Goal: Task Accomplishment & Management: Complete application form

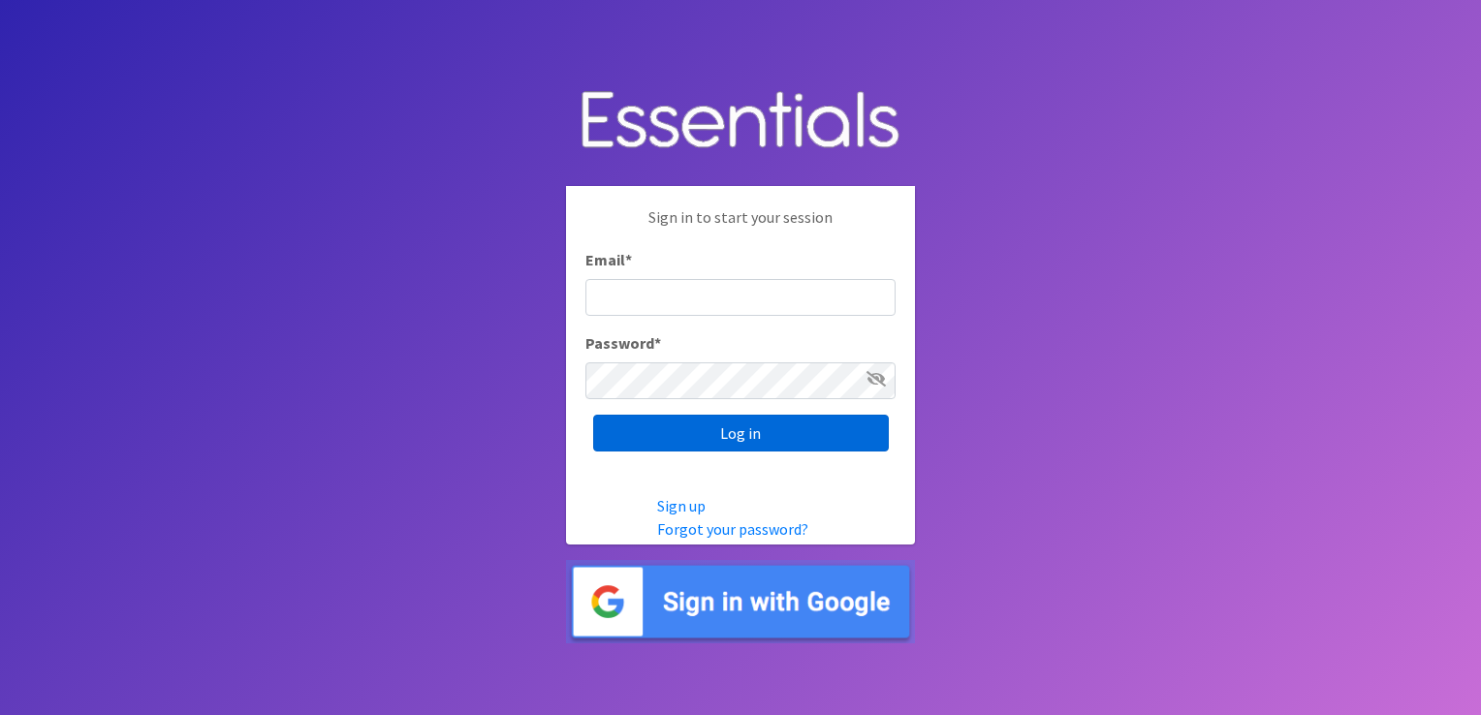
type input "[EMAIL_ADDRESS][DOMAIN_NAME]"
click at [686, 436] on input "Log in" at bounding box center [741, 433] width 296 height 37
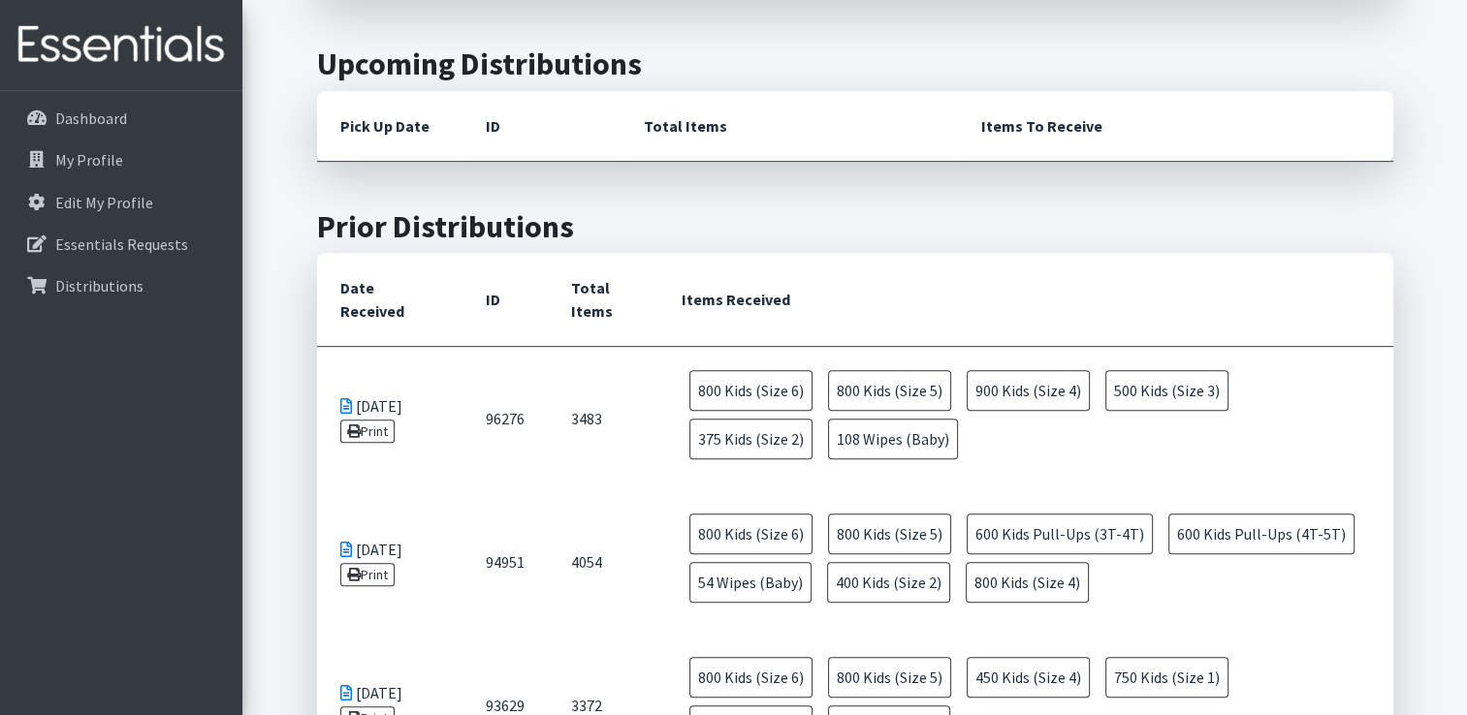
scroll to position [891, 0]
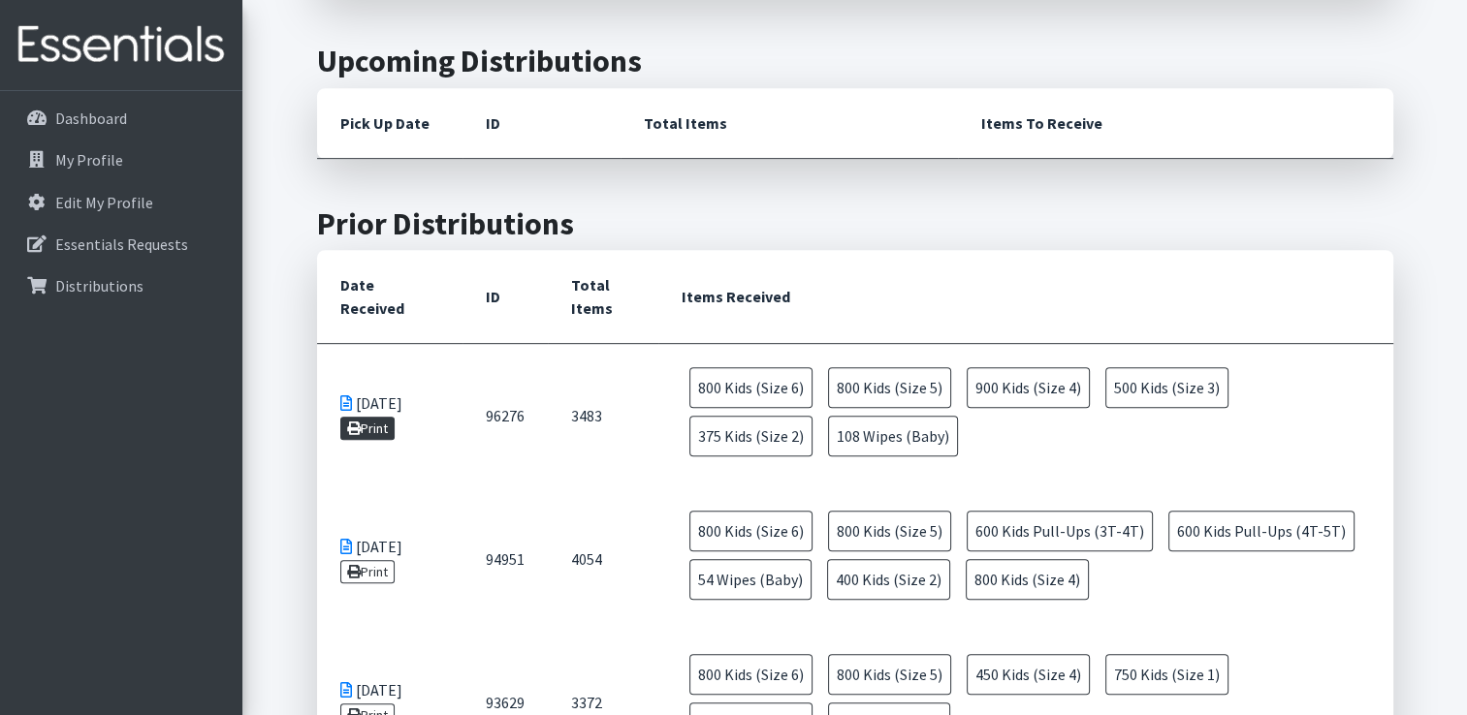
click at [373, 425] on link "Print" at bounding box center [367, 428] width 55 height 23
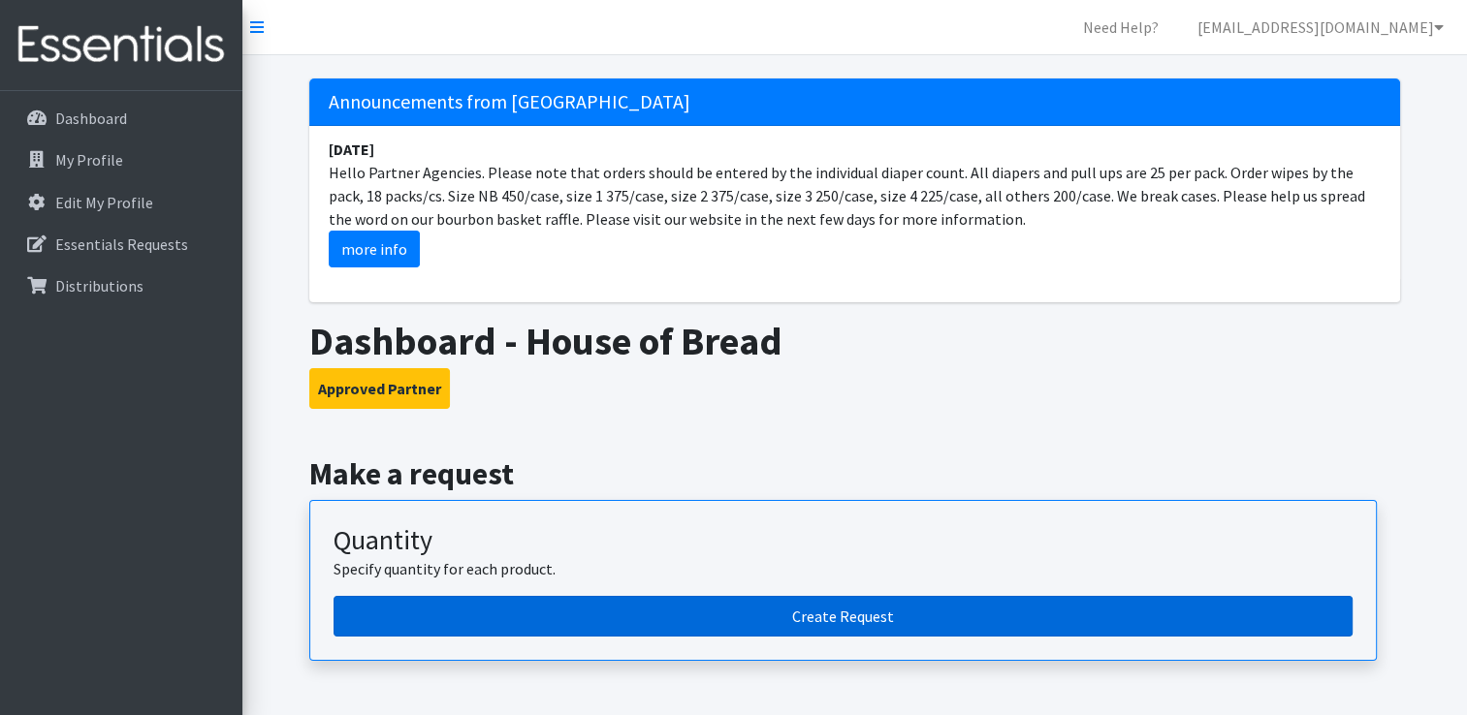
click at [845, 610] on link "Create Request" at bounding box center [842, 616] width 1019 height 41
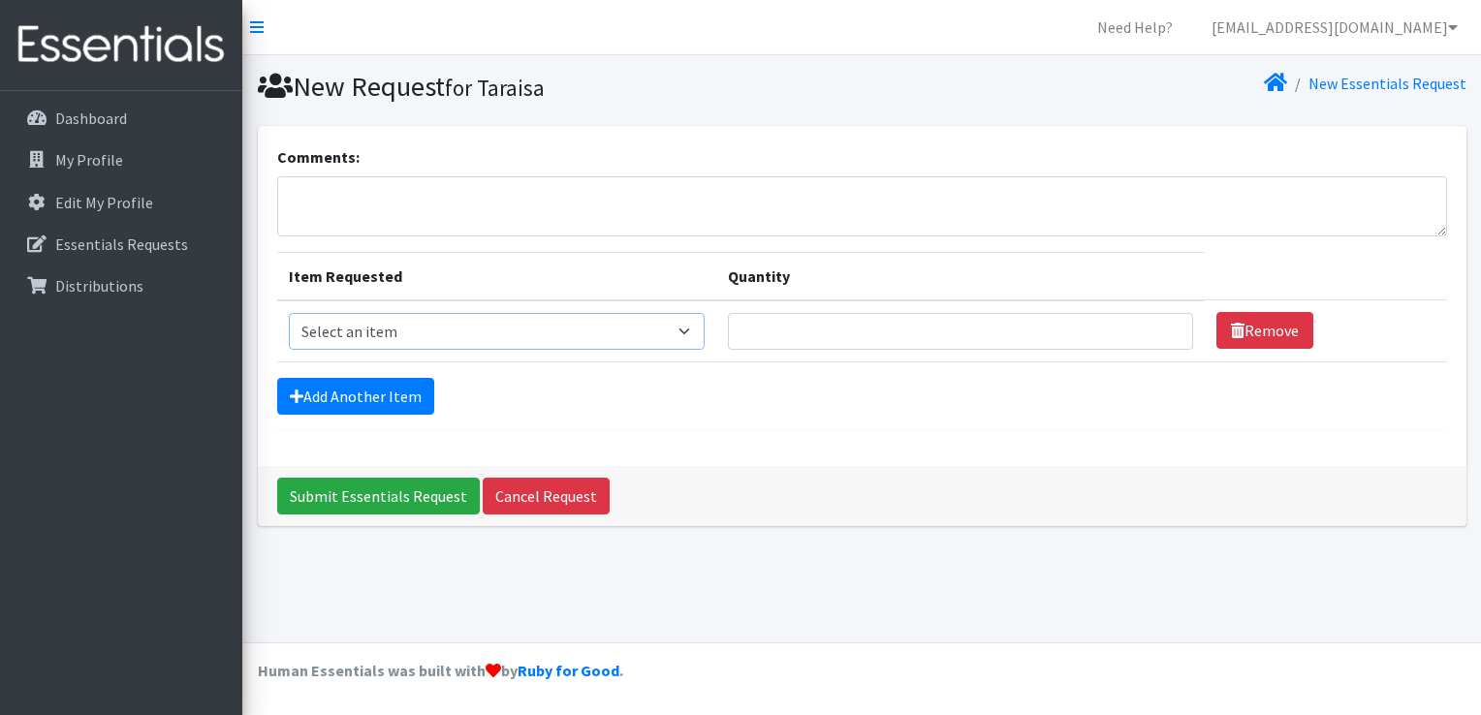
click at [637, 332] on select "Select an item 1 month period supply kit Kids (Newborn) Kids (Size 1) Kids (Siz…" at bounding box center [497, 331] width 417 height 37
select select "15041"
click at [289, 313] on select "Select an item 1 month period supply kit Kids (Newborn) Kids (Size 1) Kids (Siz…" at bounding box center [497, 331] width 417 height 37
click at [816, 332] on input "Quantity" at bounding box center [960, 331] width 465 height 37
type input "400"
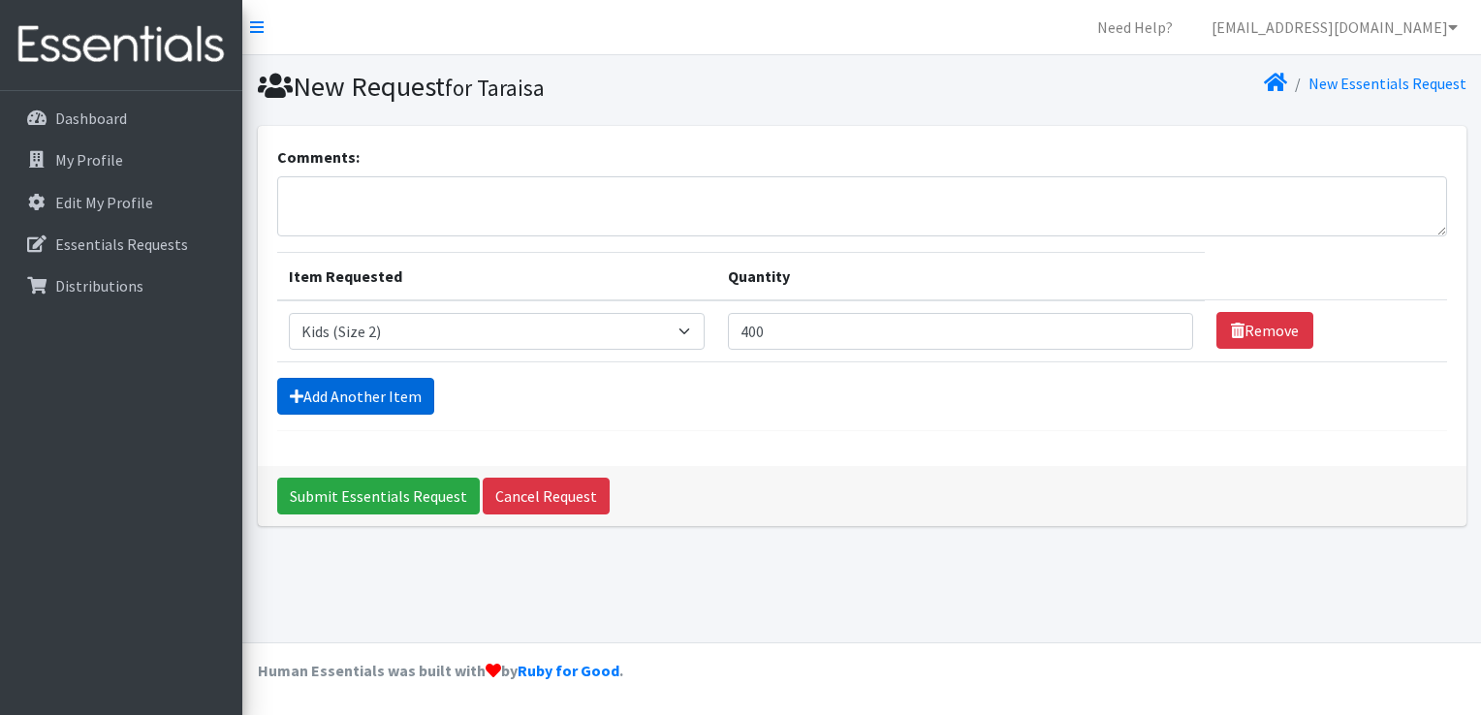
click at [335, 405] on link "Add Another Item" at bounding box center [355, 396] width 157 height 37
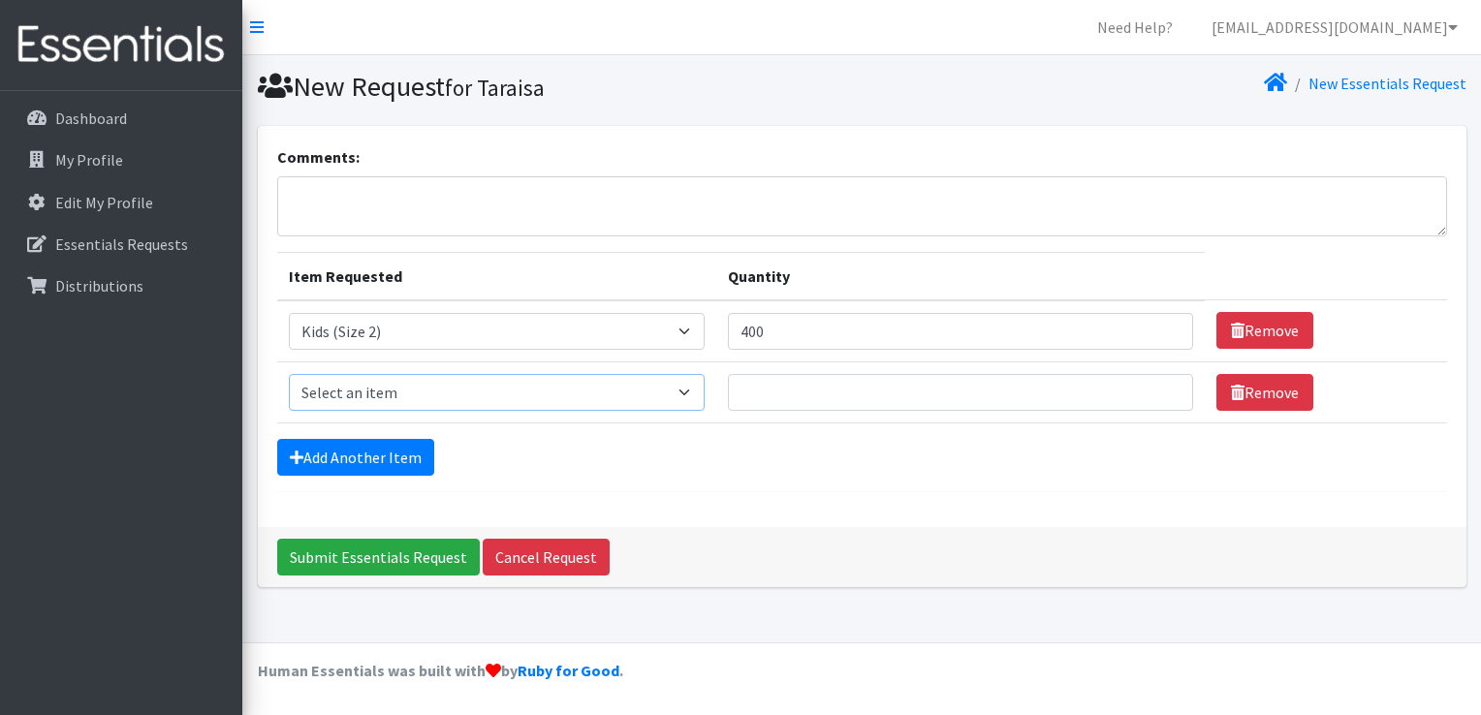
click at [387, 390] on select "Select an item 1 month period supply kit Kids (Newborn) Kids (Size 1) Kids (Siz…" at bounding box center [497, 392] width 417 height 37
select select "15069"
click at [289, 374] on select "Select an item 1 month period supply kit Kids (Newborn) Kids (Size 1) Kids (Siz…" at bounding box center [497, 392] width 417 height 37
click at [792, 390] on input "Quantity" at bounding box center [960, 392] width 465 height 37
type input "400"
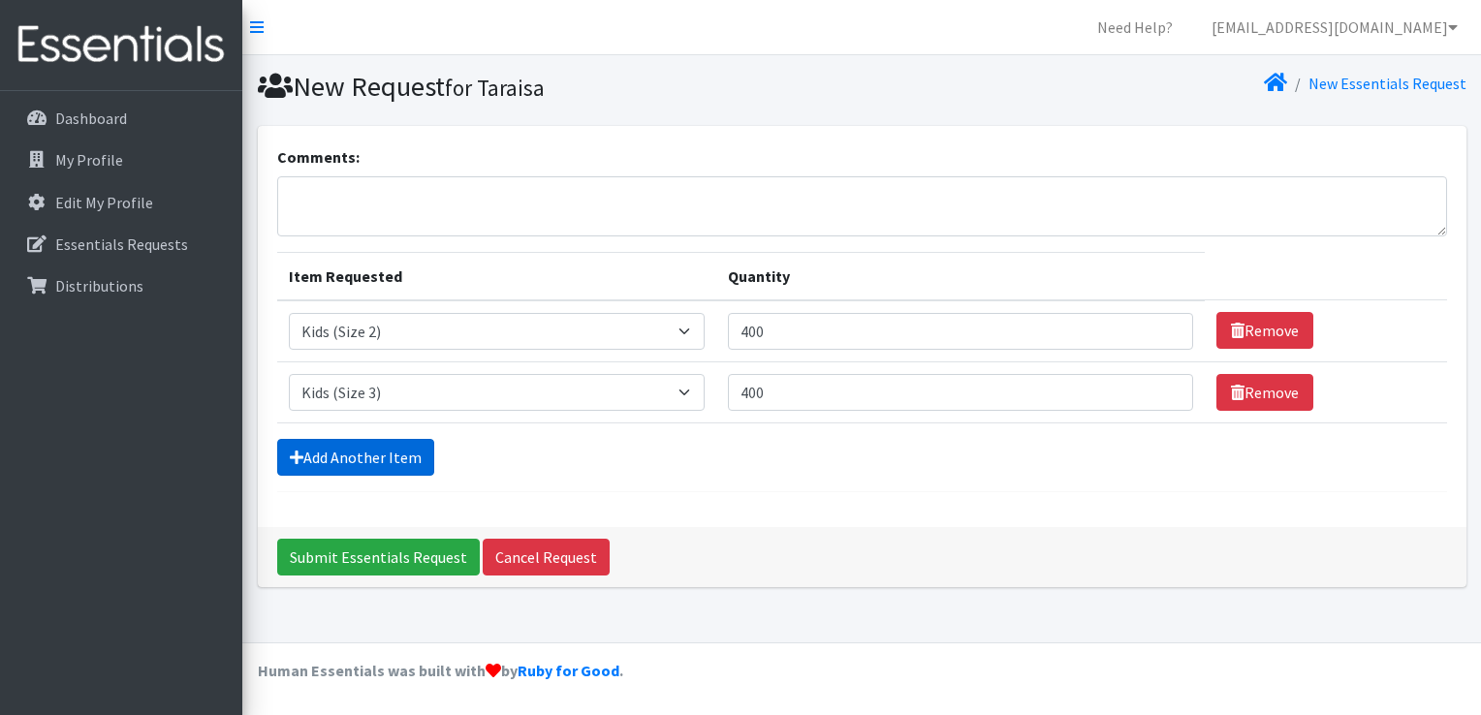
click at [357, 457] on link "Add Another Item" at bounding box center [355, 457] width 157 height 37
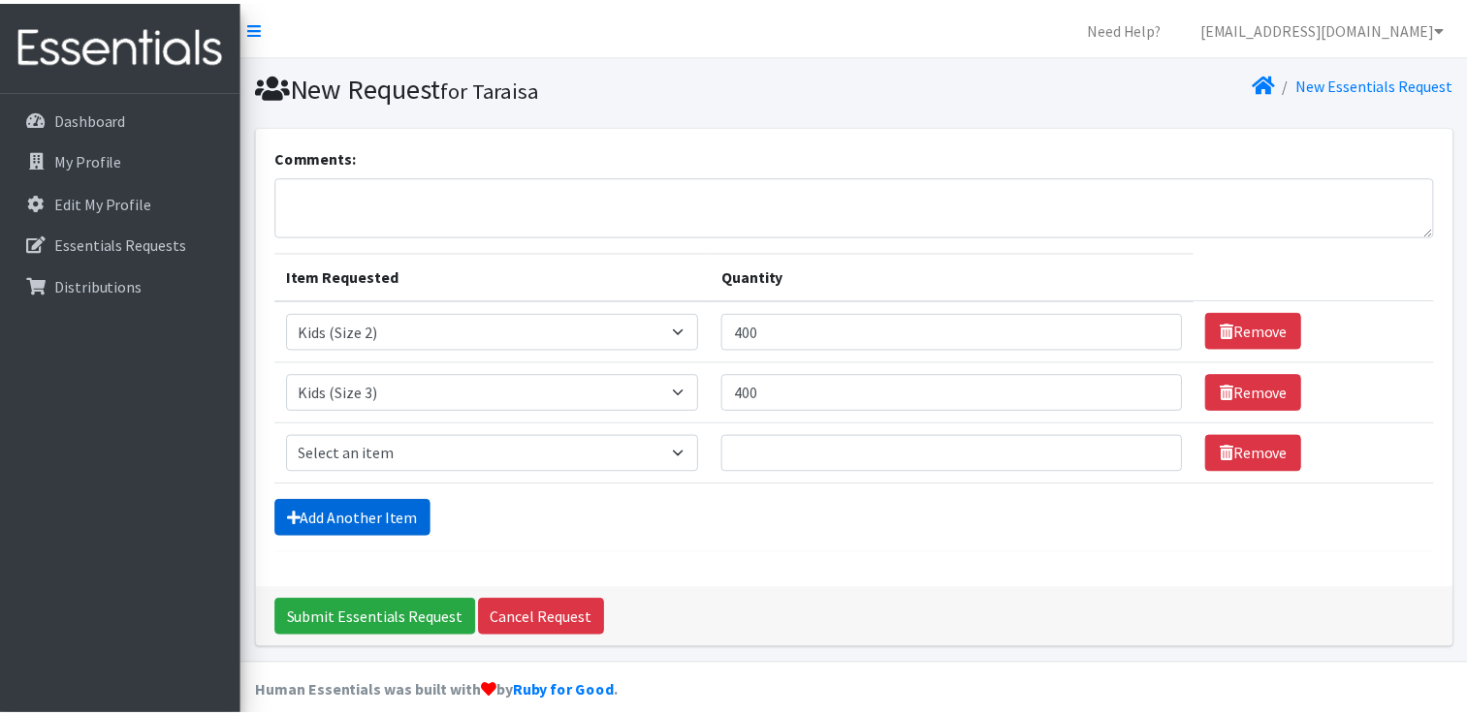
scroll to position [17, 0]
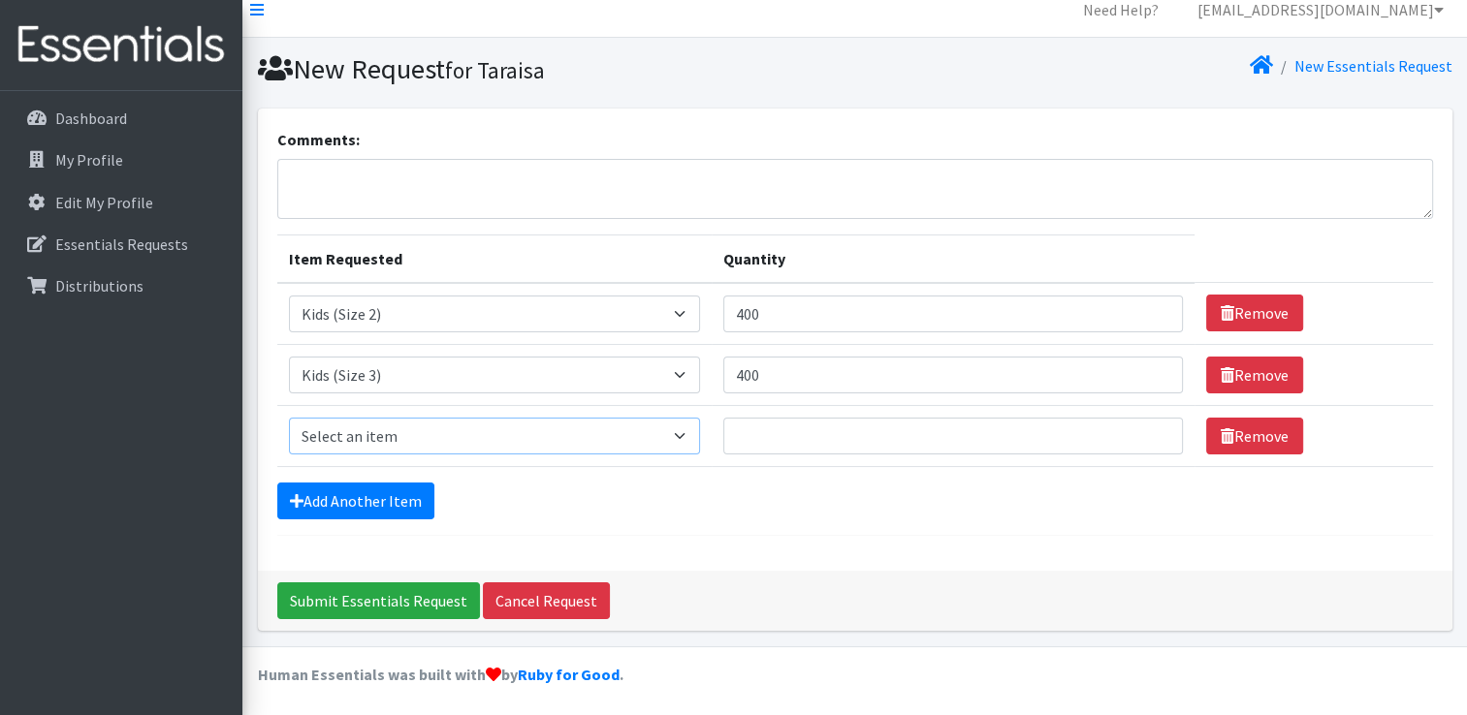
click at [368, 443] on select "Select an item 1 month period supply kit Kids (Newborn) Kids (Size 1) Kids (Siz…" at bounding box center [494, 436] width 411 height 37
select select "15038"
click at [289, 418] on select "Select an item 1 month period supply kit Kids (Newborn) Kids (Size 1) Kids (Siz…" at bounding box center [494, 436] width 411 height 37
click at [849, 426] on input "Quantity" at bounding box center [952, 436] width 459 height 37
type input "800"
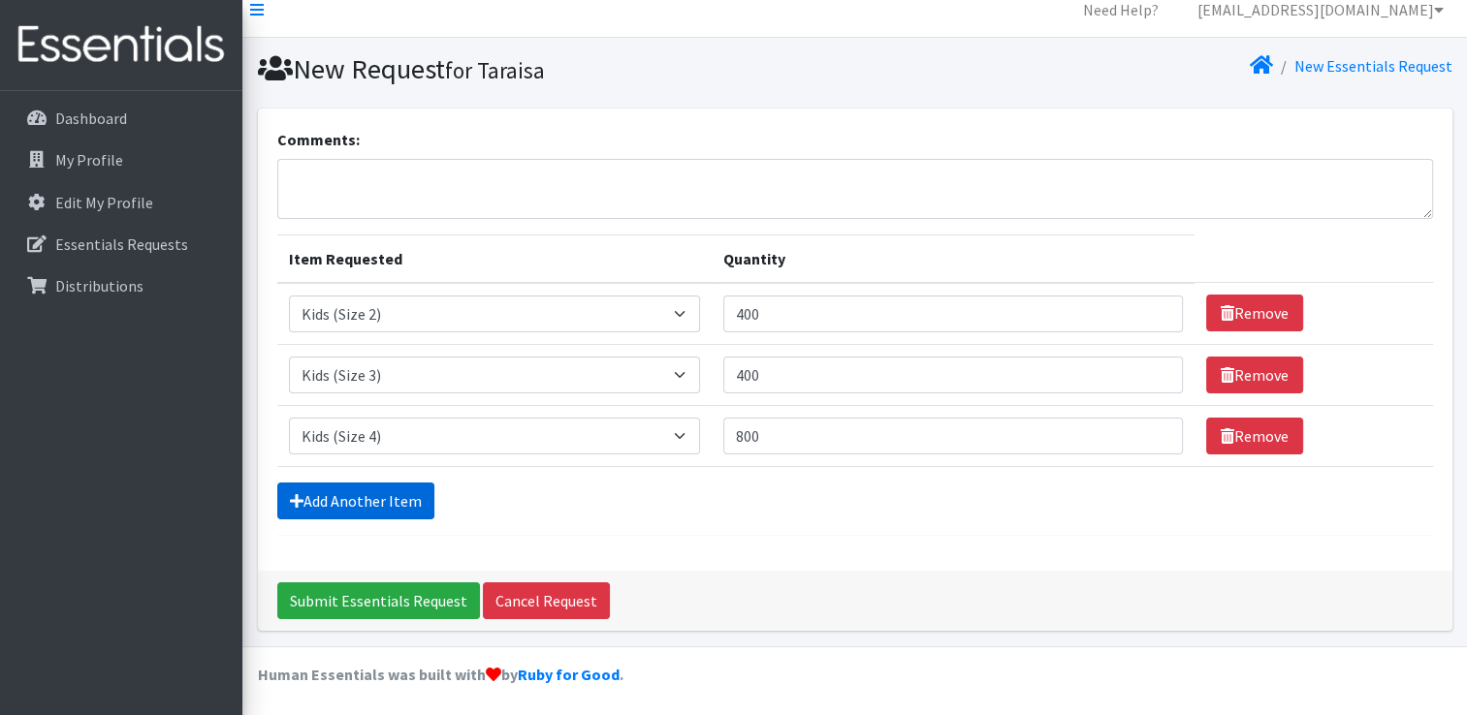
click at [372, 498] on link "Add Another Item" at bounding box center [355, 501] width 157 height 37
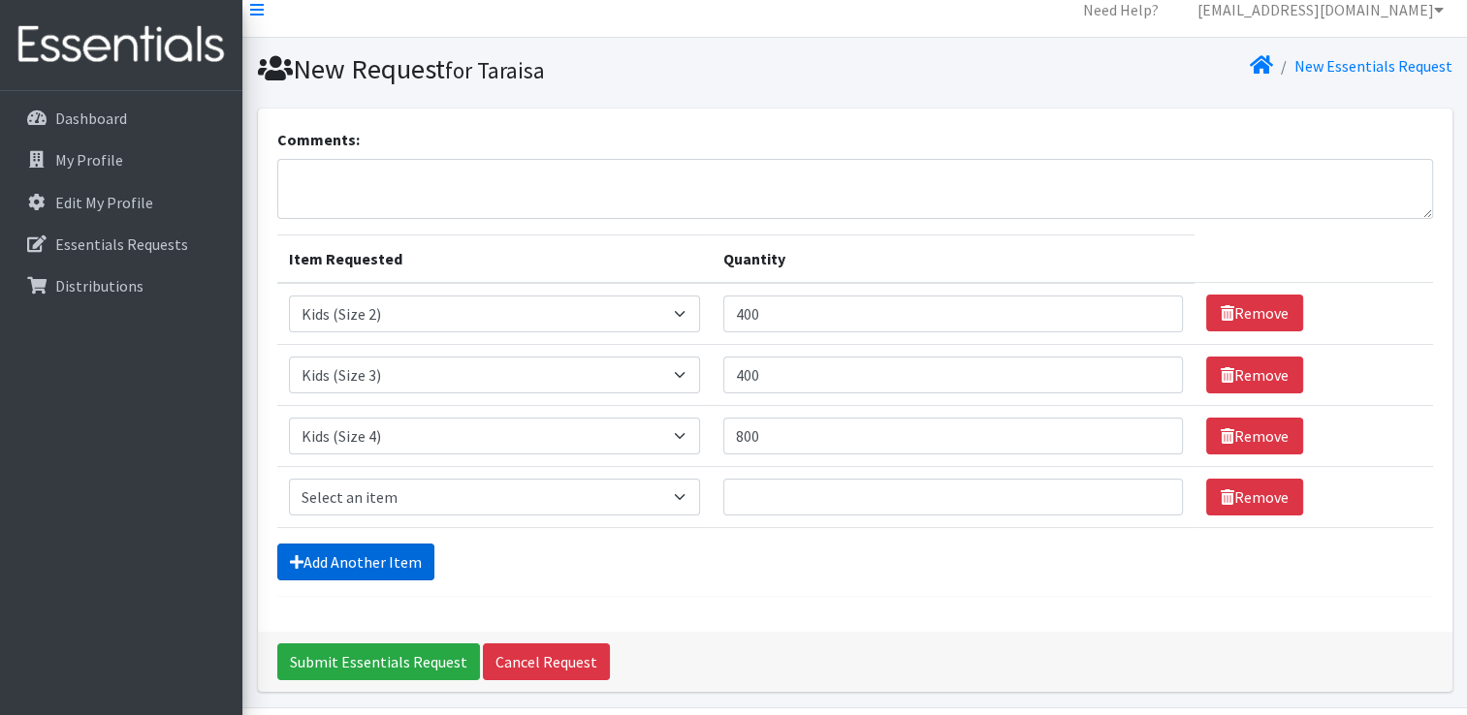
scroll to position [79, 0]
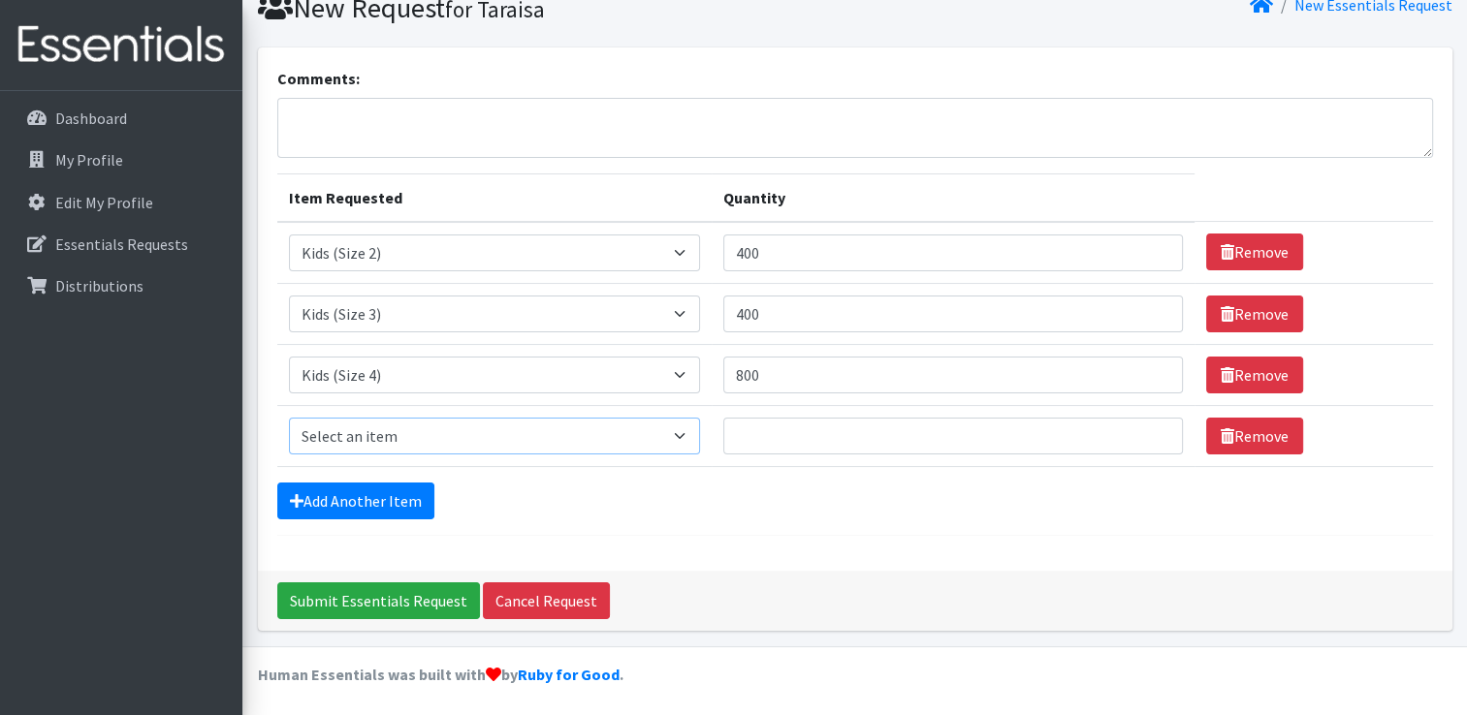
click at [423, 436] on select "Select an item 1 month period supply kit Kids (Newborn) Kids (Size 1) Kids (Siz…" at bounding box center [494, 436] width 411 height 37
select select "15044"
click at [289, 418] on select "Select an item 1 month period supply kit Kids (Newborn) Kids (Size 1) Kids (Siz…" at bounding box center [494, 436] width 411 height 37
click at [791, 432] on input "Quantity" at bounding box center [952, 436] width 459 height 37
type input "800"
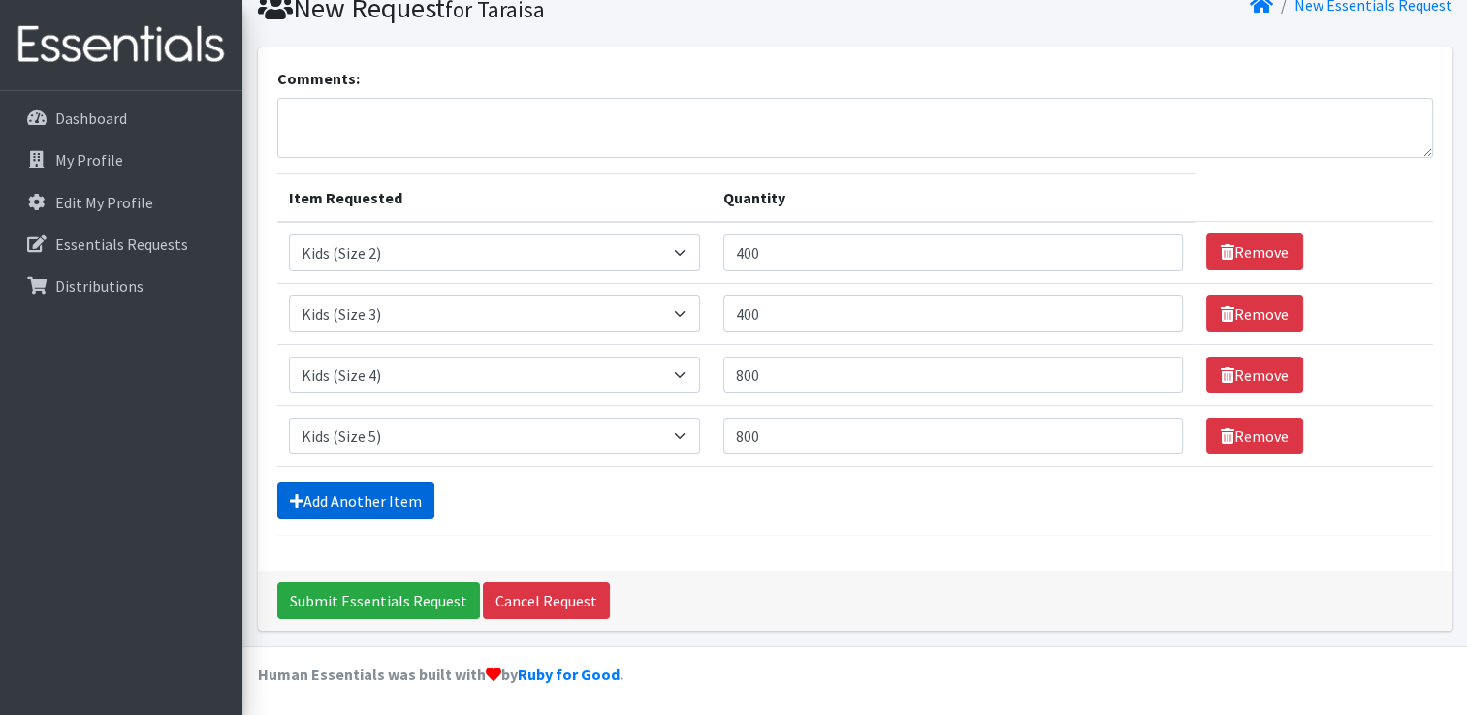
click at [318, 489] on link "Add Another Item" at bounding box center [355, 501] width 157 height 37
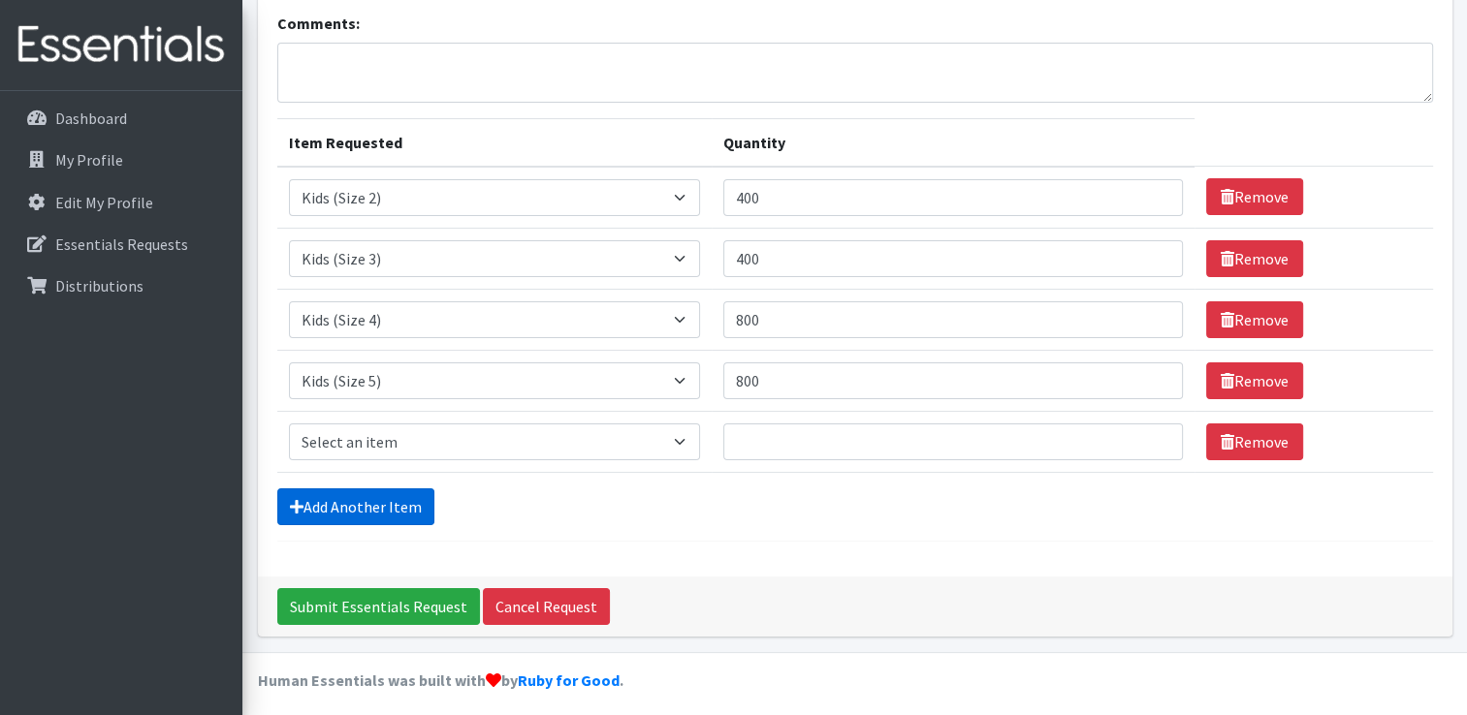
scroll to position [140, 0]
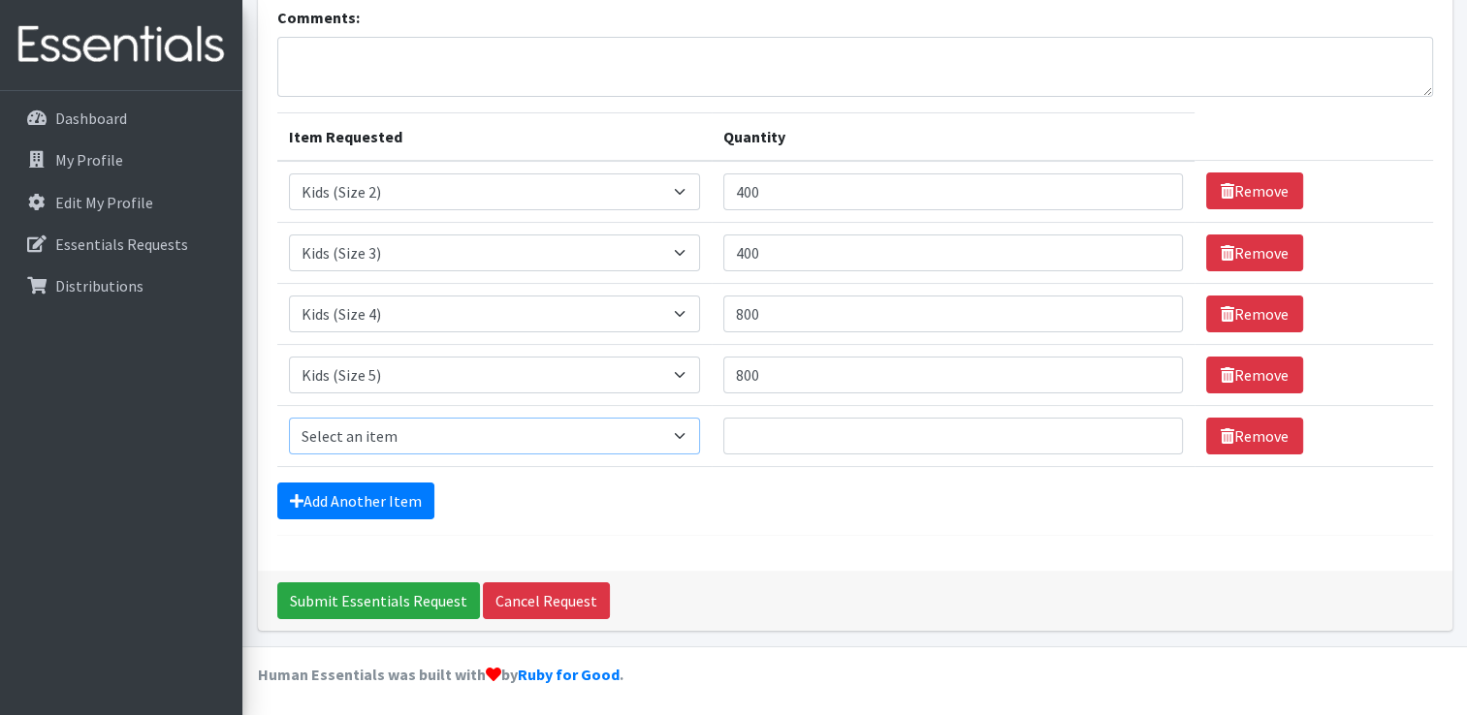
click at [375, 433] on select "Select an item 1 month period supply kit Kids (Newborn) Kids (Size 1) Kids (Siz…" at bounding box center [494, 436] width 411 height 37
select select "15071"
click at [289, 418] on select "Select an item 1 month period supply kit Kids (Newborn) Kids (Size 1) Kids (Siz…" at bounding box center [494, 436] width 411 height 37
click at [770, 419] on input "Quantity" at bounding box center [952, 436] width 459 height 37
type input "800"
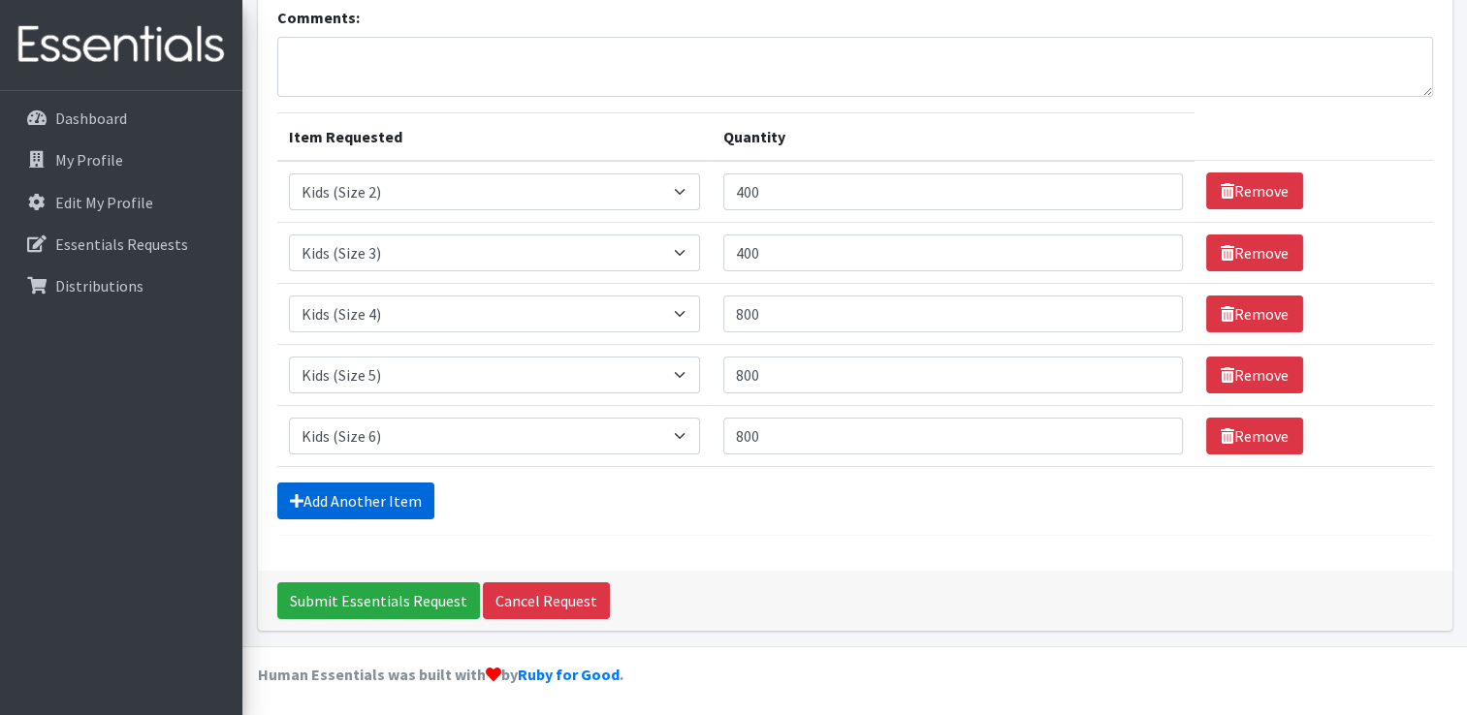
click at [390, 499] on link "Add Another Item" at bounding box center [355, 501] width 157 height 37
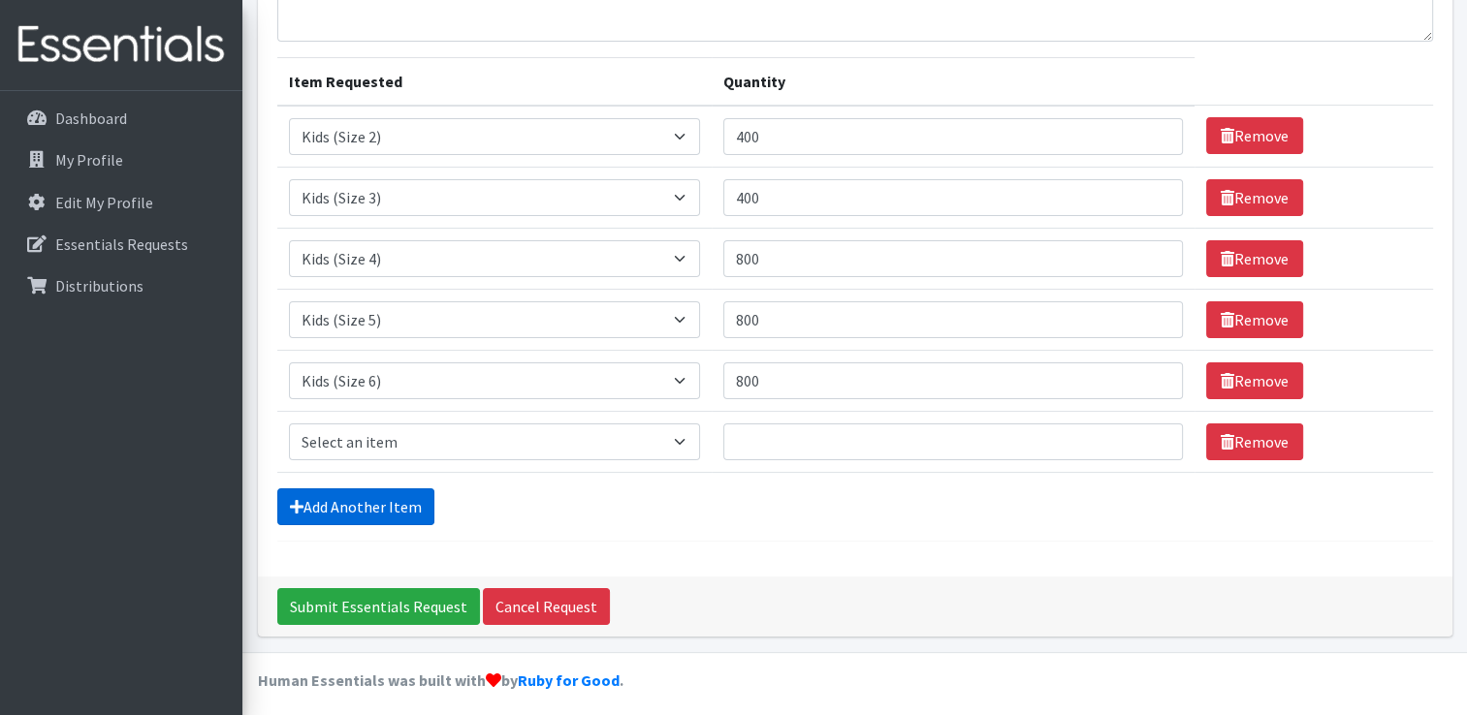
scroll to position [201, 0]
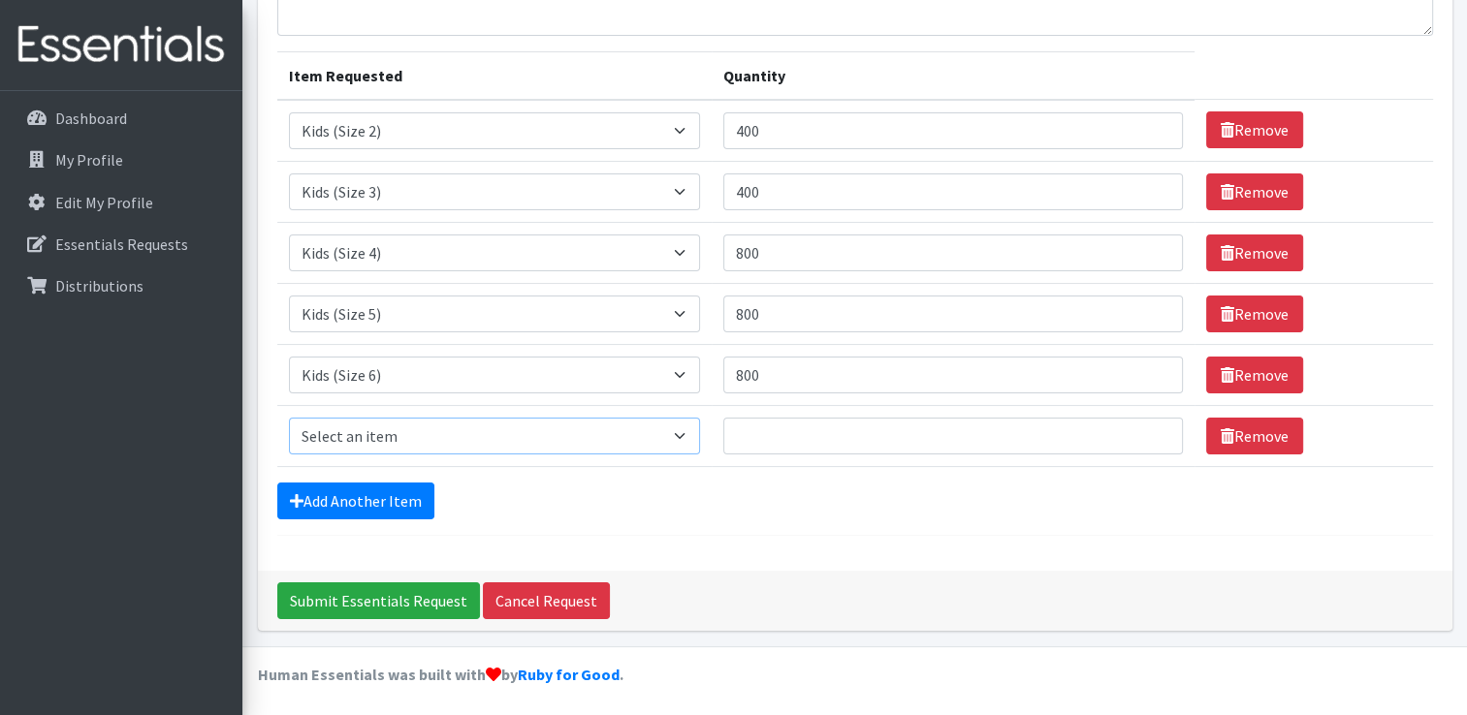
click at [492, 436] on select "Select an item 1 month period supply kit Kids (Newborn) Kids (Size 1) Kids (Siz…" at bounding box center [494, 436] width 411 height 37
select select "15040"
click at [289, 418] on select "Select an item 1 month period supply kit Kids (Newborn) Kids (Size 1) Kids (Siz…" at bounding box center [494, 436] width 411 height 37
click at [779, 427] on input "Quantity" at bounding box center [952, 436] width 459 height 37
click at [803, 138] on input "400" at bounding box center [952, 130] width 459 height 37
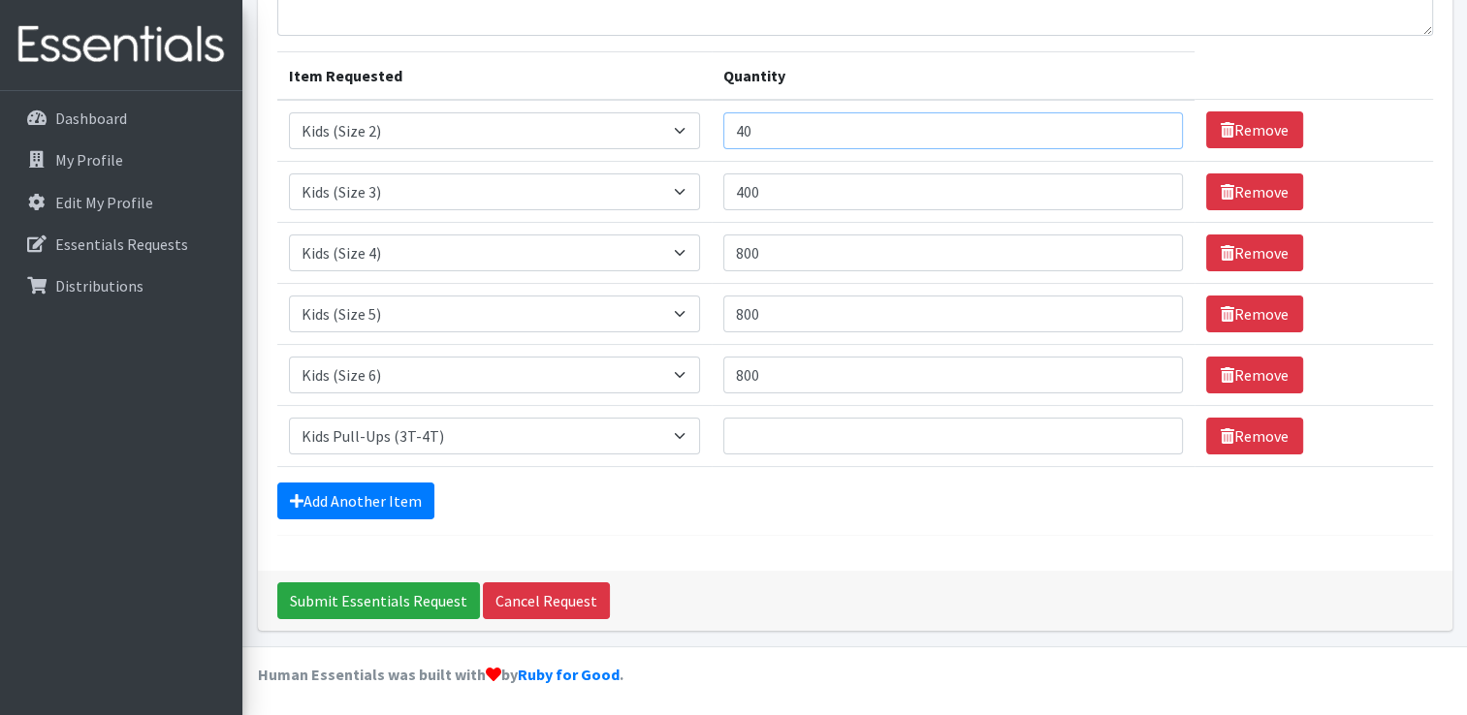
type input "4"
type input "375"
click at [802, 197] on input "400" at bounding box center [952, 192] width 459 height 37
type input "4"
type input "500"
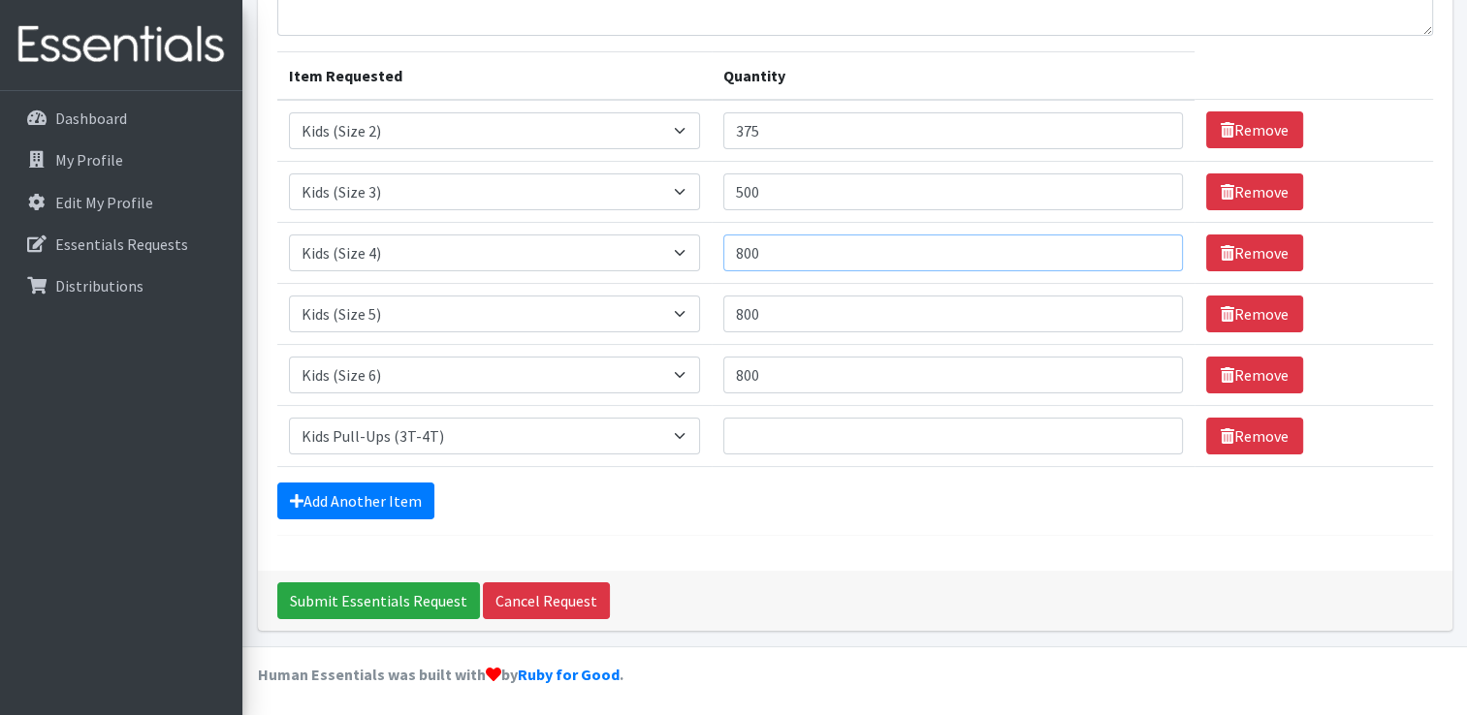
click at [787, 246] on input "800" at bounding box center [952, 253] width 459 height 37
type input "8"
type input "900"
click at [770, 439] on input "Quantity" at bounding box center [952, 436] width 459 height 37
type input "600"
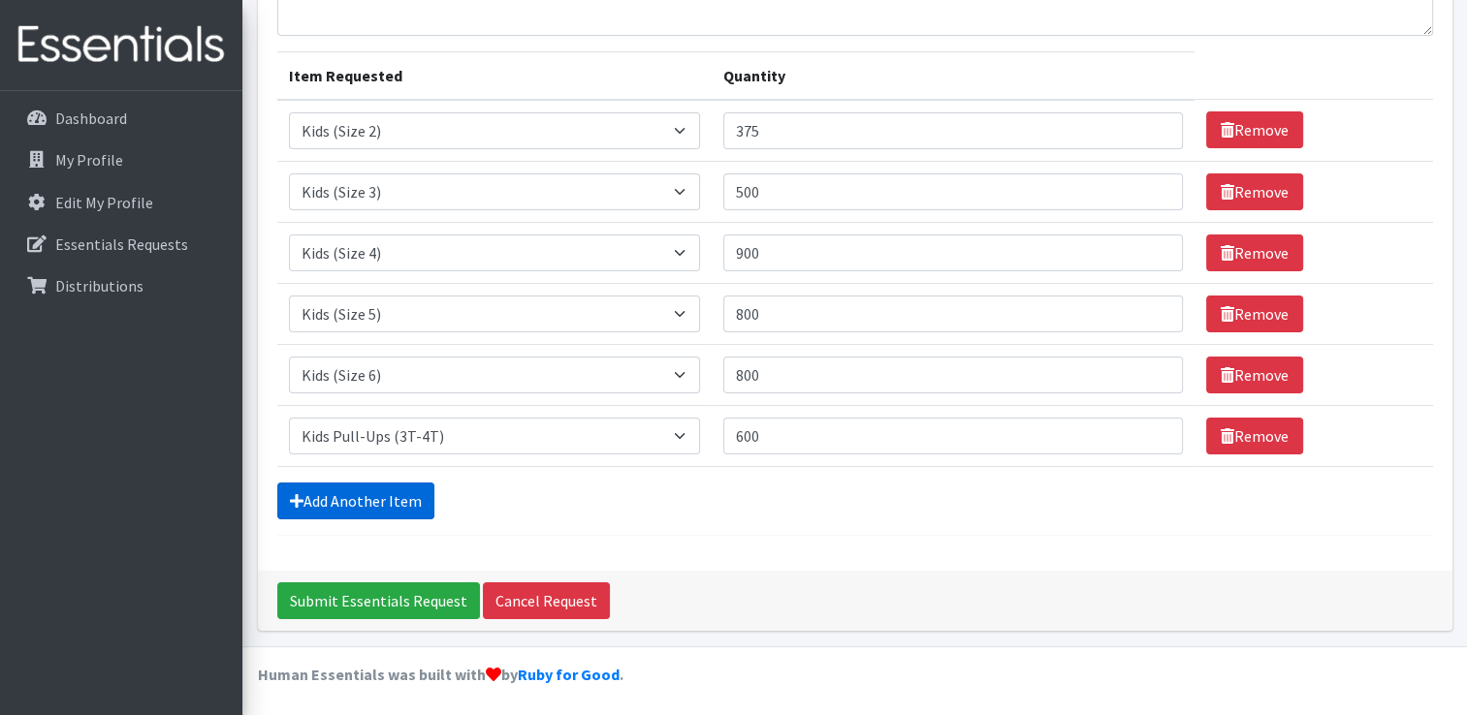
click at [349, 504] on link "Add Another Item" at bounding box center [355, 501] width 157 height 37
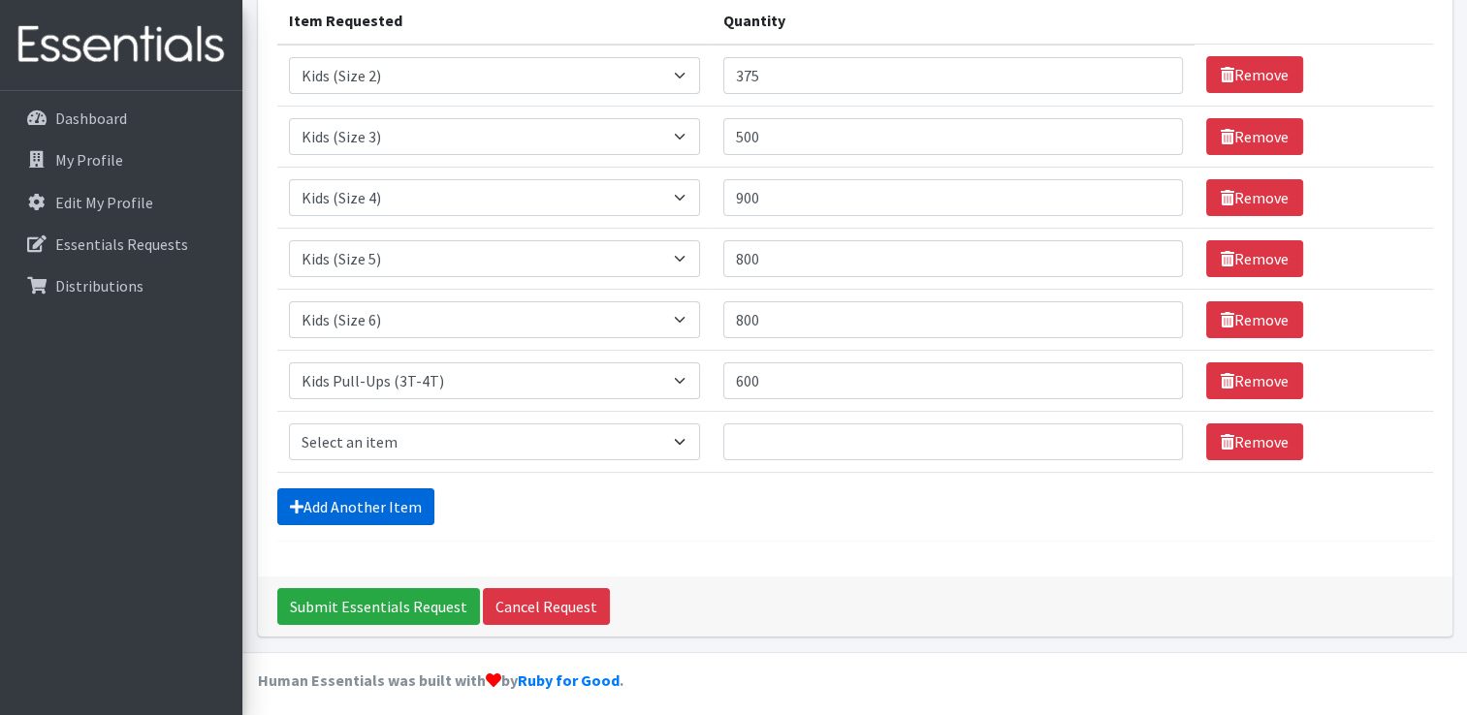
scroll to position [261, 0]
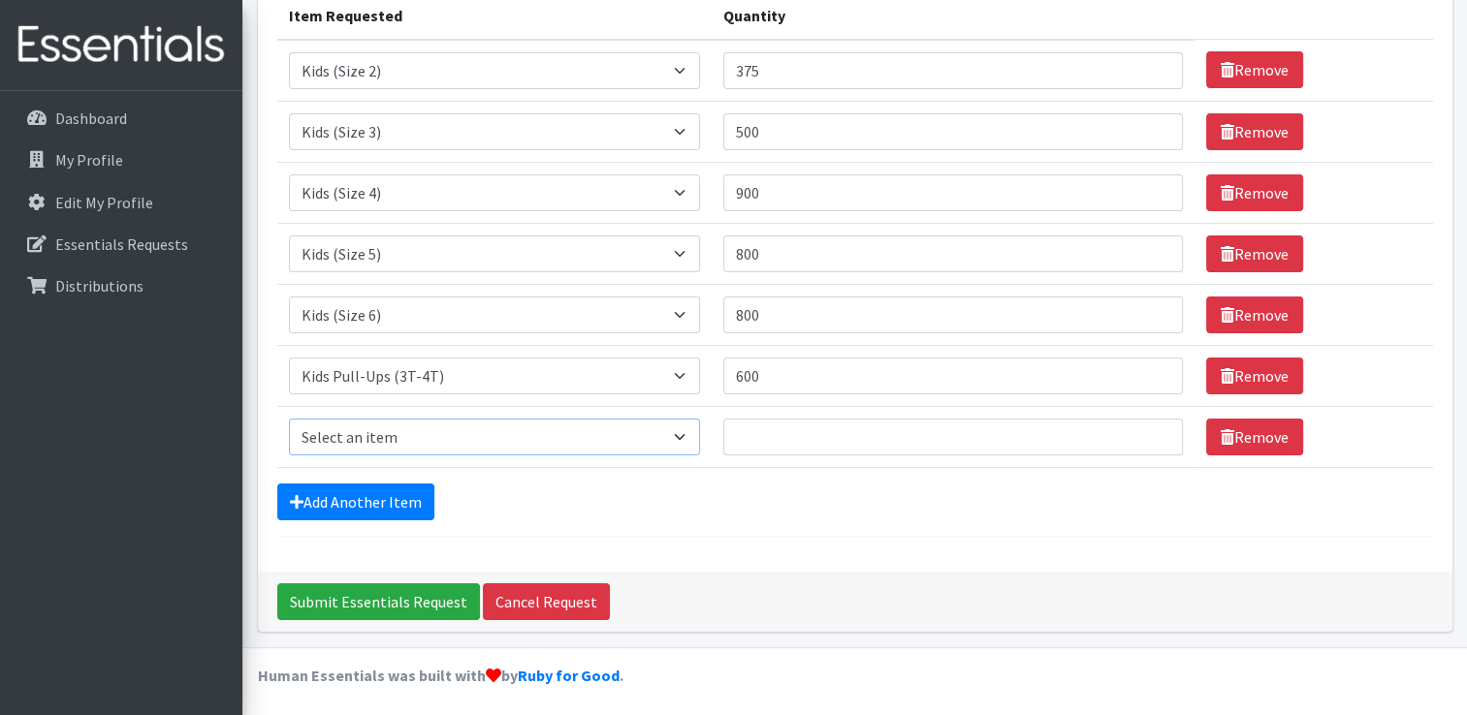
click at [423, 428] on select "Select an item 1 month period supply kit Kids (Newborn) Kids (Size 1) Kids (Siz…" at bounding box center [494, 437] width 411 height 37
select select "15074"
click at [289, 419] on select "Select an item 1 month period supply kit Kids (Newborn) Kids (Size 1) Kids (Siz…" at bounding box center [494, 437] width 411 height 37
click at [821, 434] on input "Quantity" at bounding box center [952, 437] width 459 height 37
type input "600"
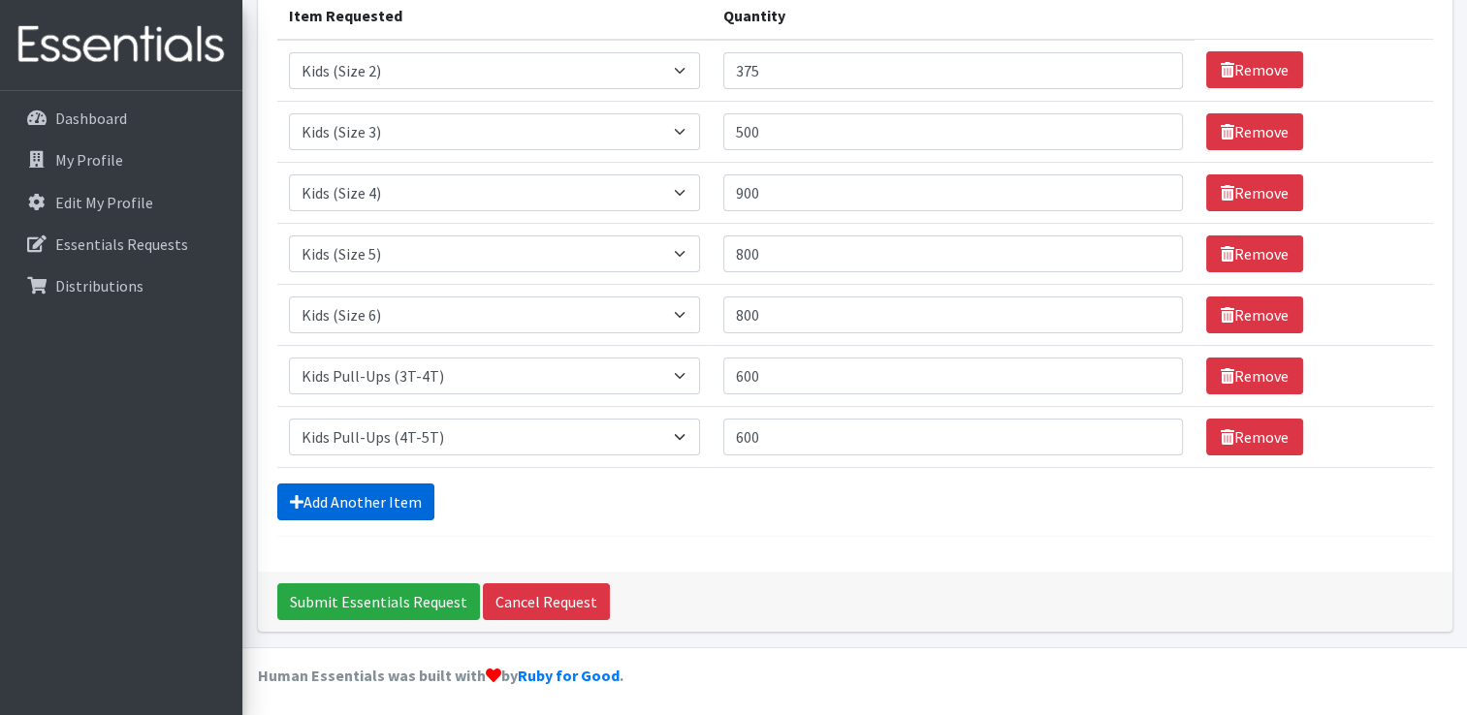
click at [351, 494] on link "Add Another Item" at bounding box center [355, 502] width 157 height 37
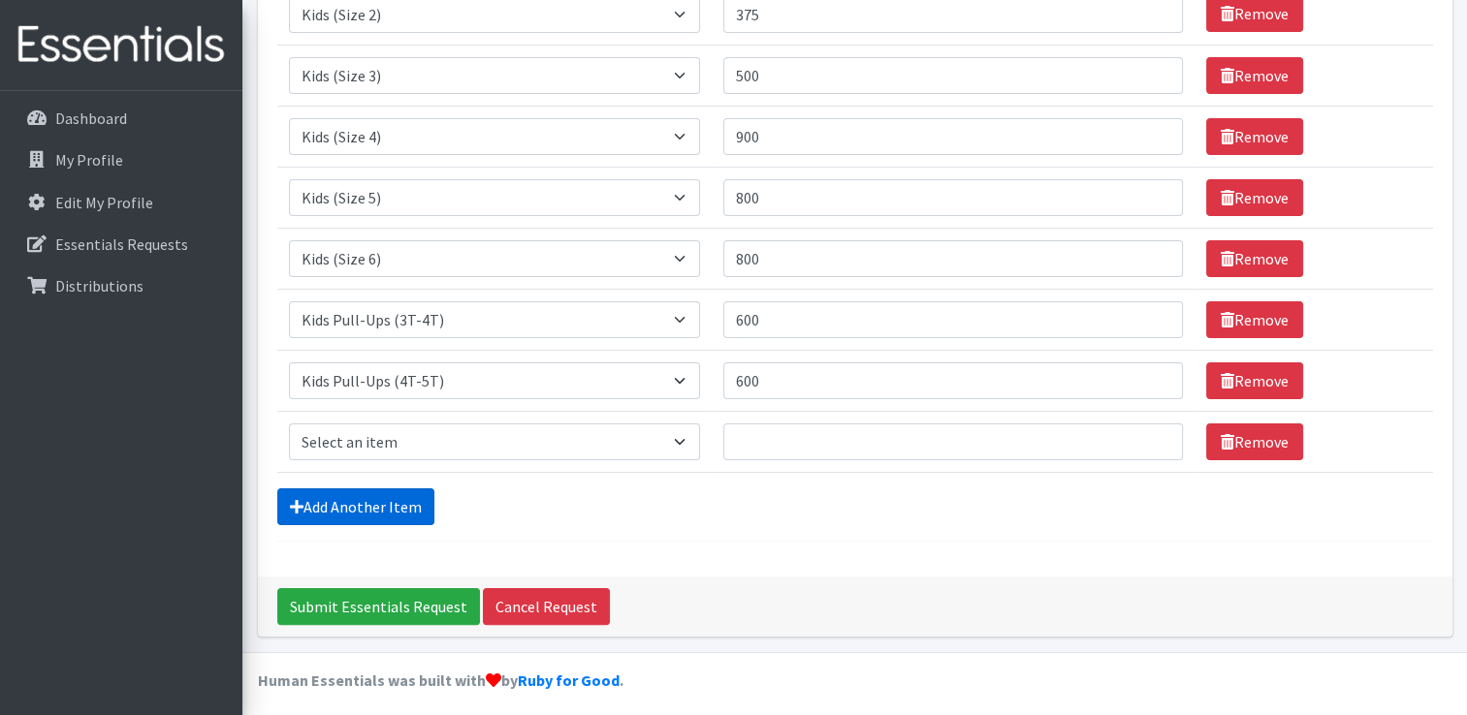
scroll to position [322, 0]
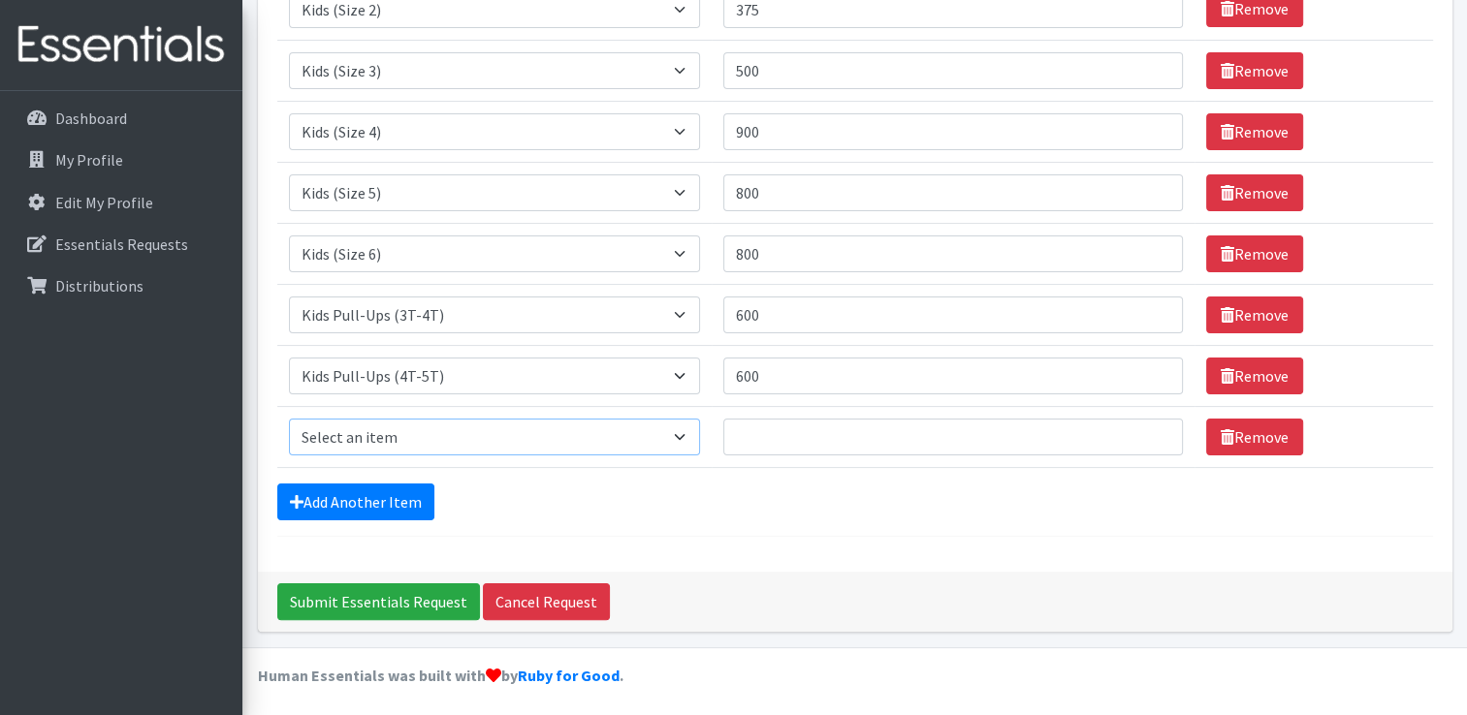
click at [376, 436] on select "Select an item 1 month period supply kit Kids (Newborn) Kids (Size 1) Kids (Siz…" at bounding box center [494, 437] width 411 height 37
select select "15043"
click at [289, 419] on select "Select an item 1 month period supply kit Kids (Newborn) Kids (Size 1) Kids (Siz…" at bounding box center [494, 437] width 411 height 37
click at [976, 436] on input "Quantity" at bounding box center [952, 437] width 459 height 37
type input "108"
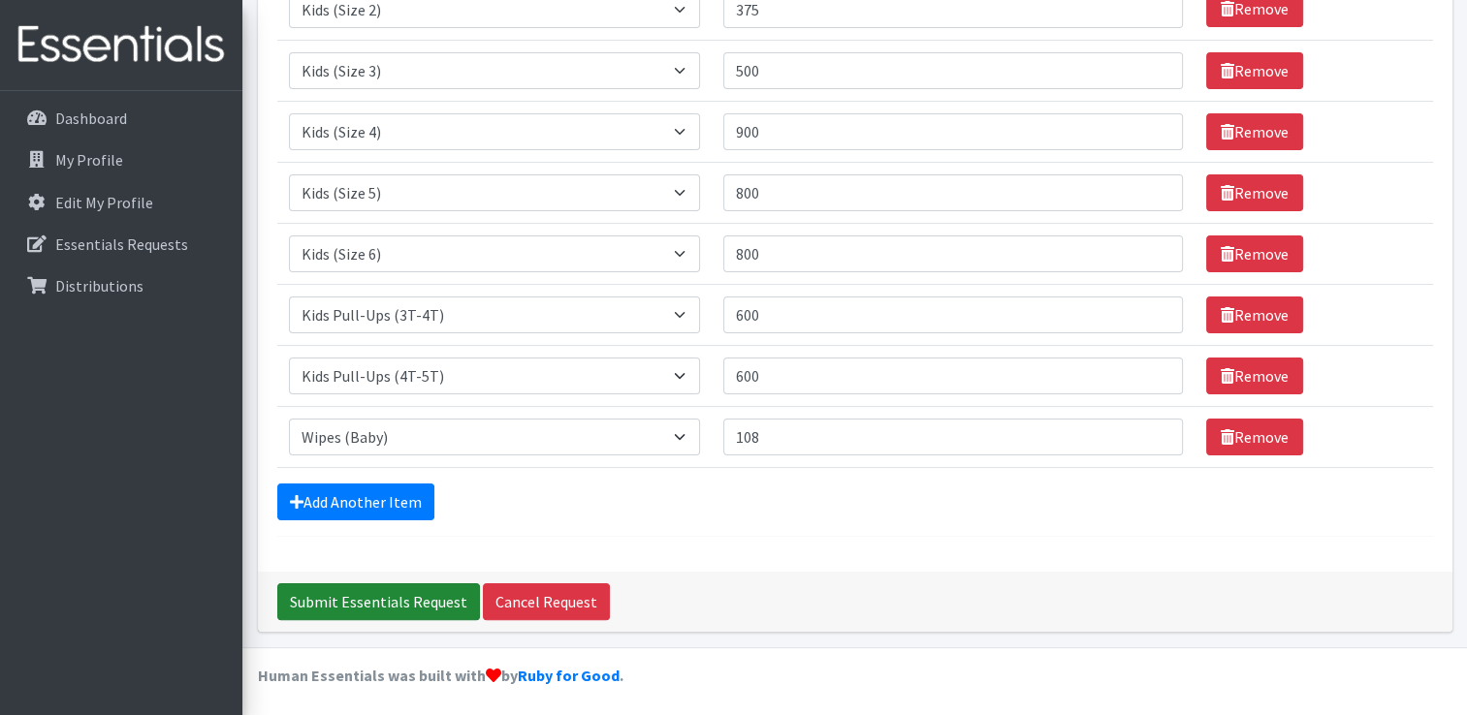
click at [370, 588] on input "Submit Essentials Request" at bounding box center [378, 602] width 203 height 37
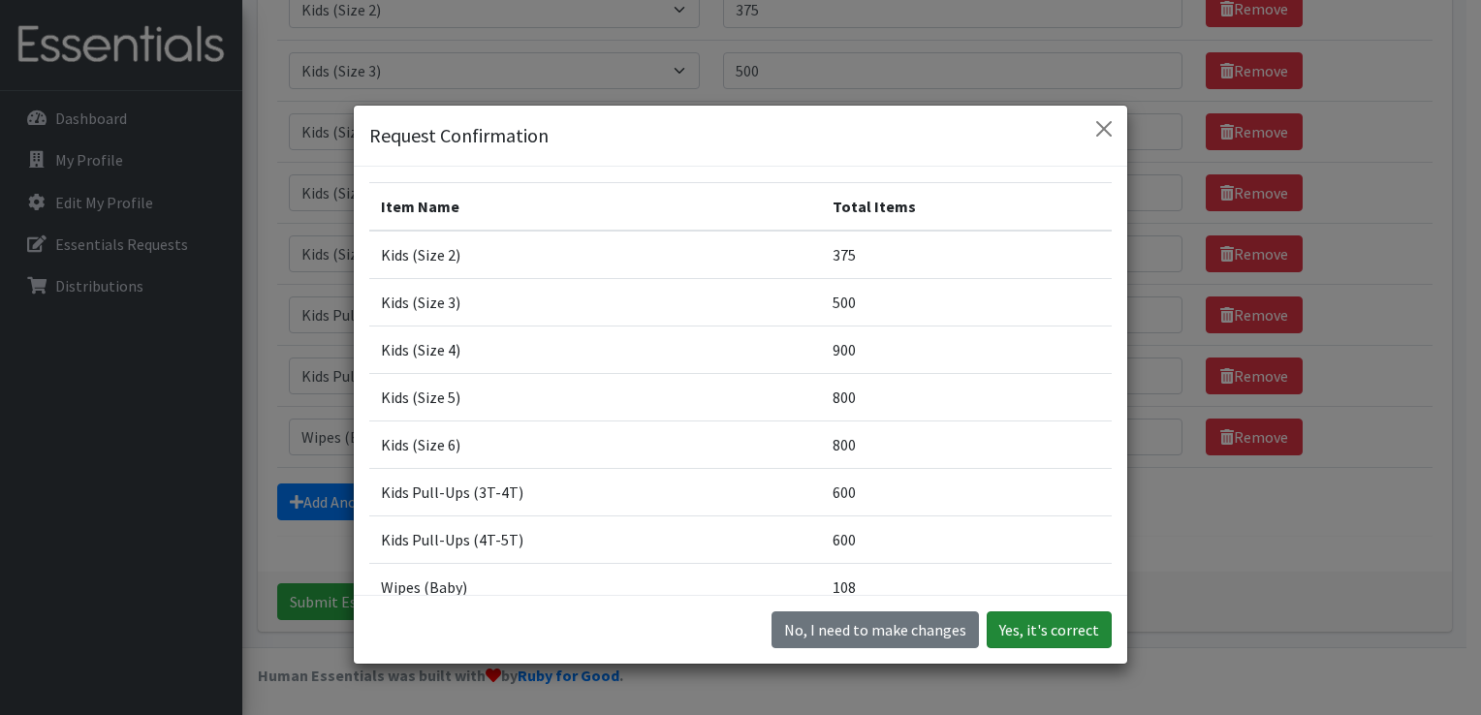
click at [1039, 622] on button "Yes, it's correct" at bounding box center [1049, 630] width 125 height 37
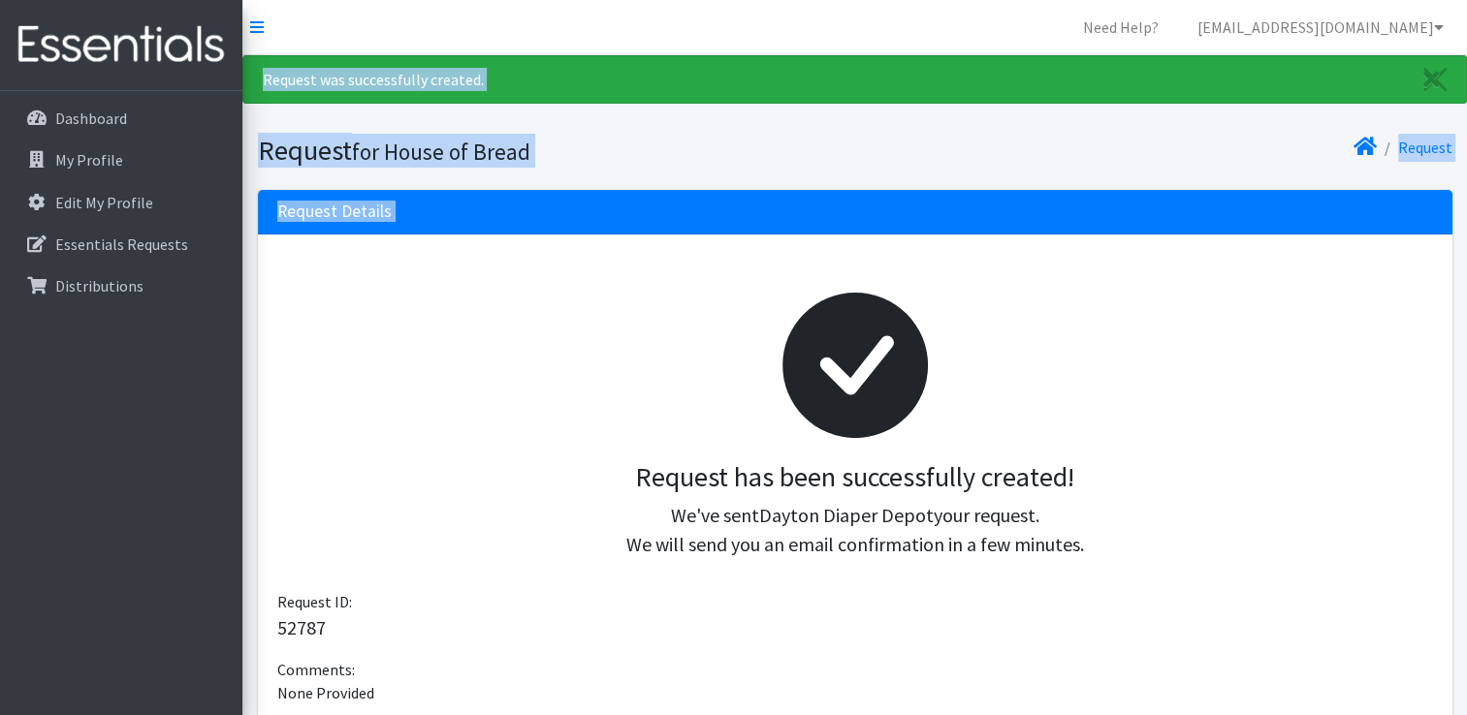
drag, startPoint x: 143, startPoint y: 611, endPoint x: 624, endPoint y: 350, distance: 547.0
click at [624, 350] on div "Need Help? [EMAIL_ADDRESS][DOMAIN_NAME] My Co-Workers My Profile Logout Dashboa…" at bounding box center [733, 609] width 1467 height 1219
